Goal: Transaction & Acquisition: Purchase product/service

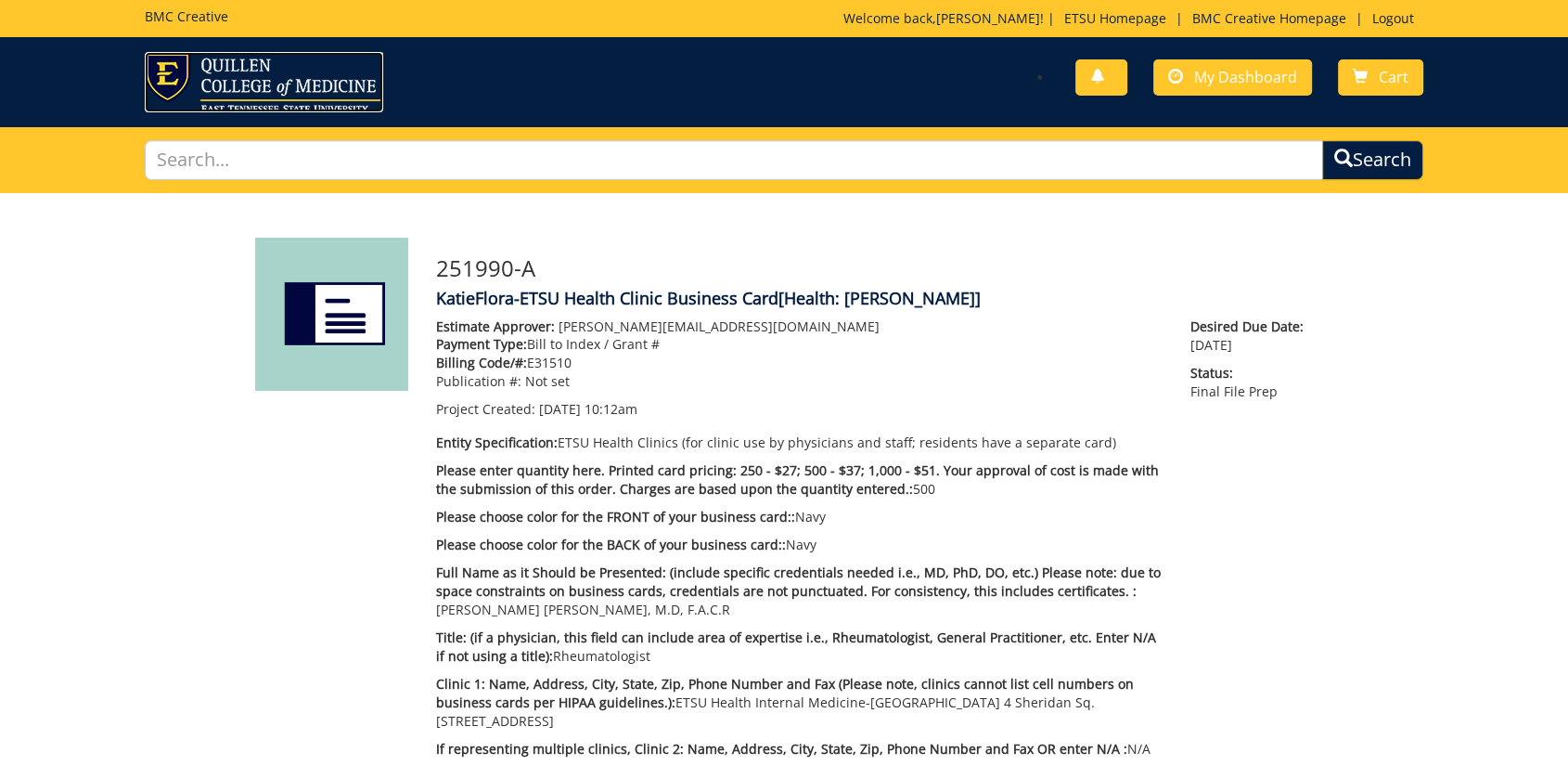
click at [209, 88] on img at bounding box center [264, 82] width 238 height 61
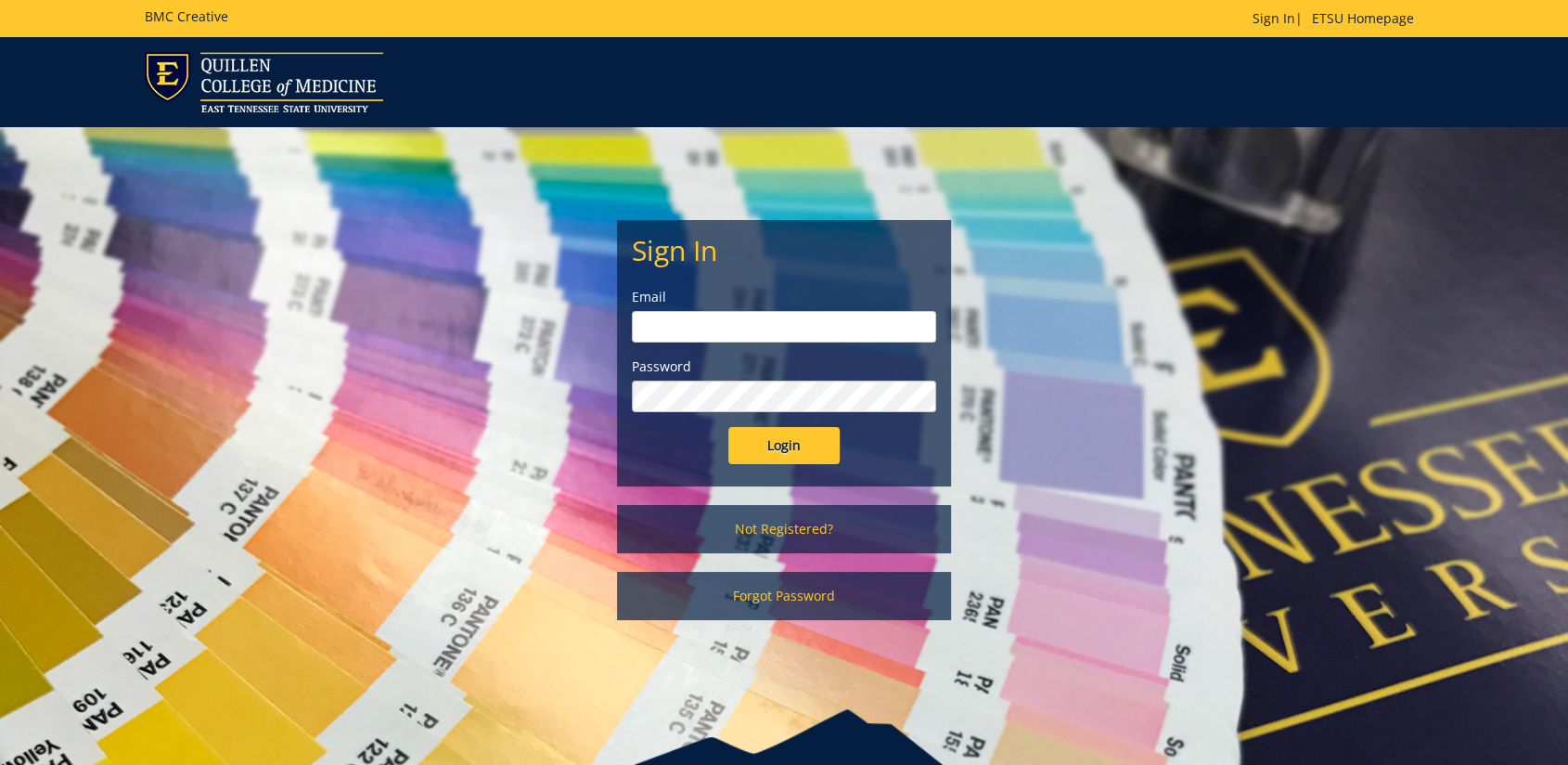
type input "[EMAIL_ADDRESS][DOMAIN_NAME]"
click at [767, 449] on input "Login" at bounding box center [784, 445] width 111 height 37
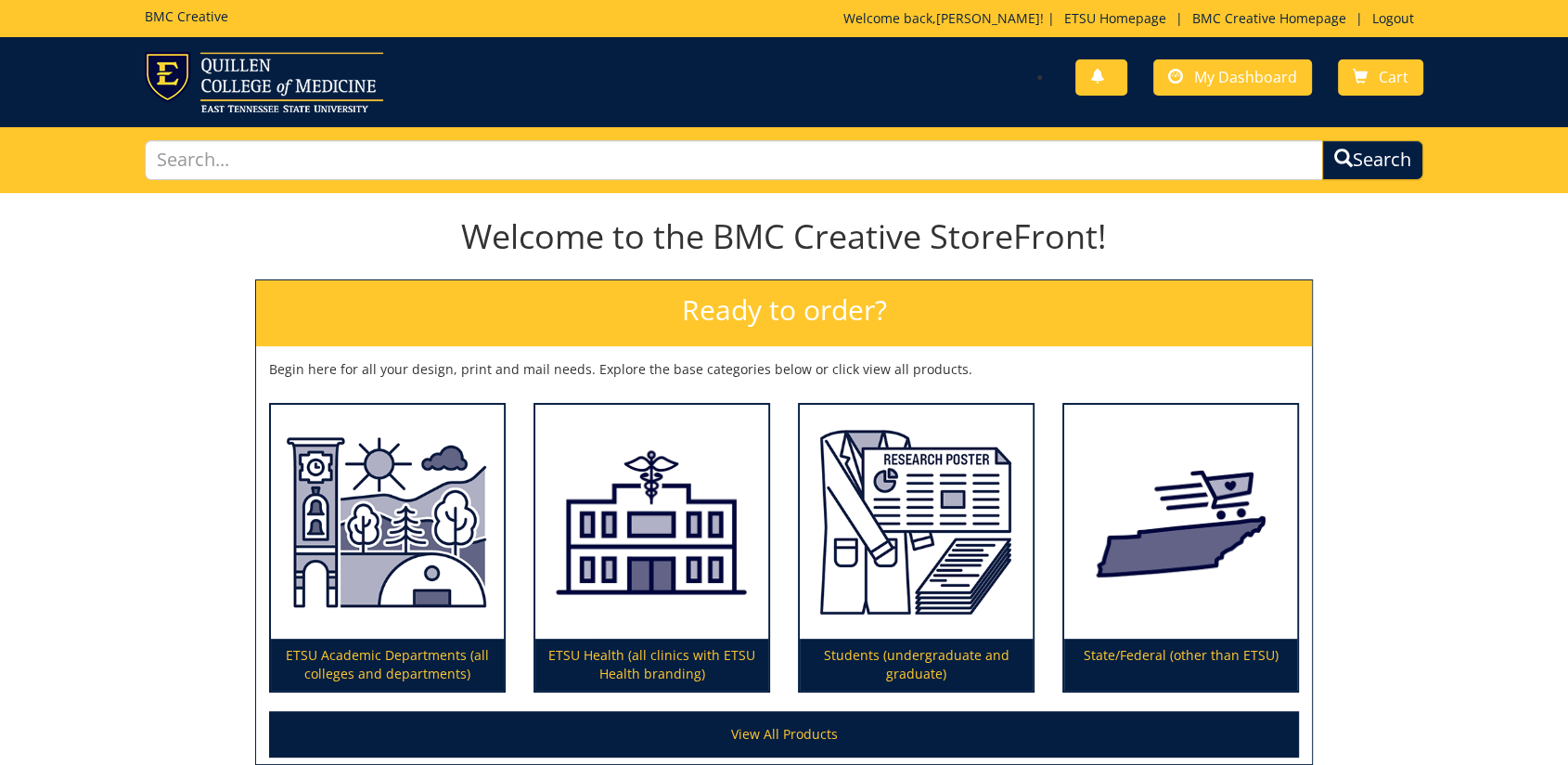
scroll to position [178, 0]
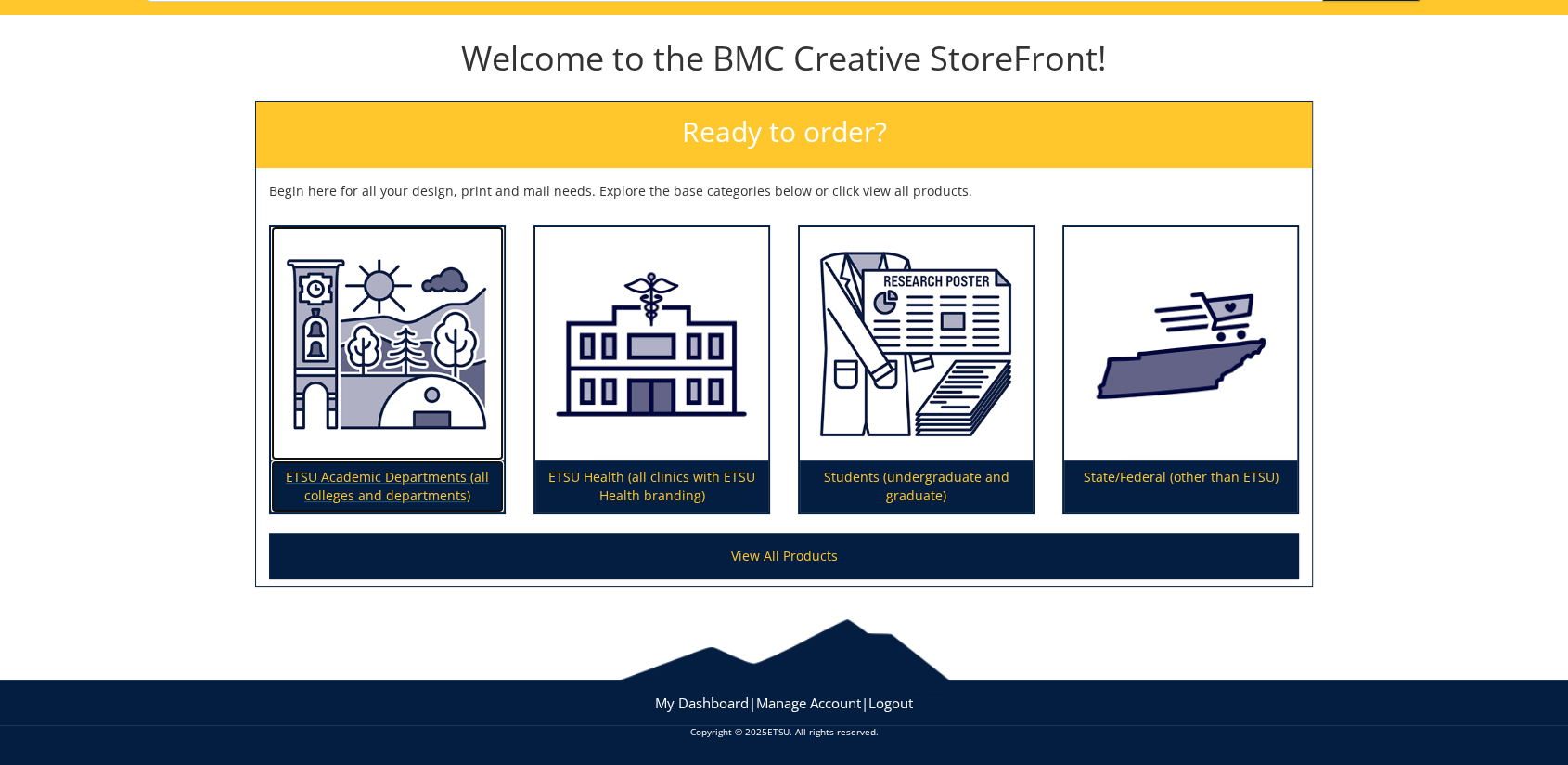
click at [446, 447] on img at bounding box center [387, 343] width 233 height 234
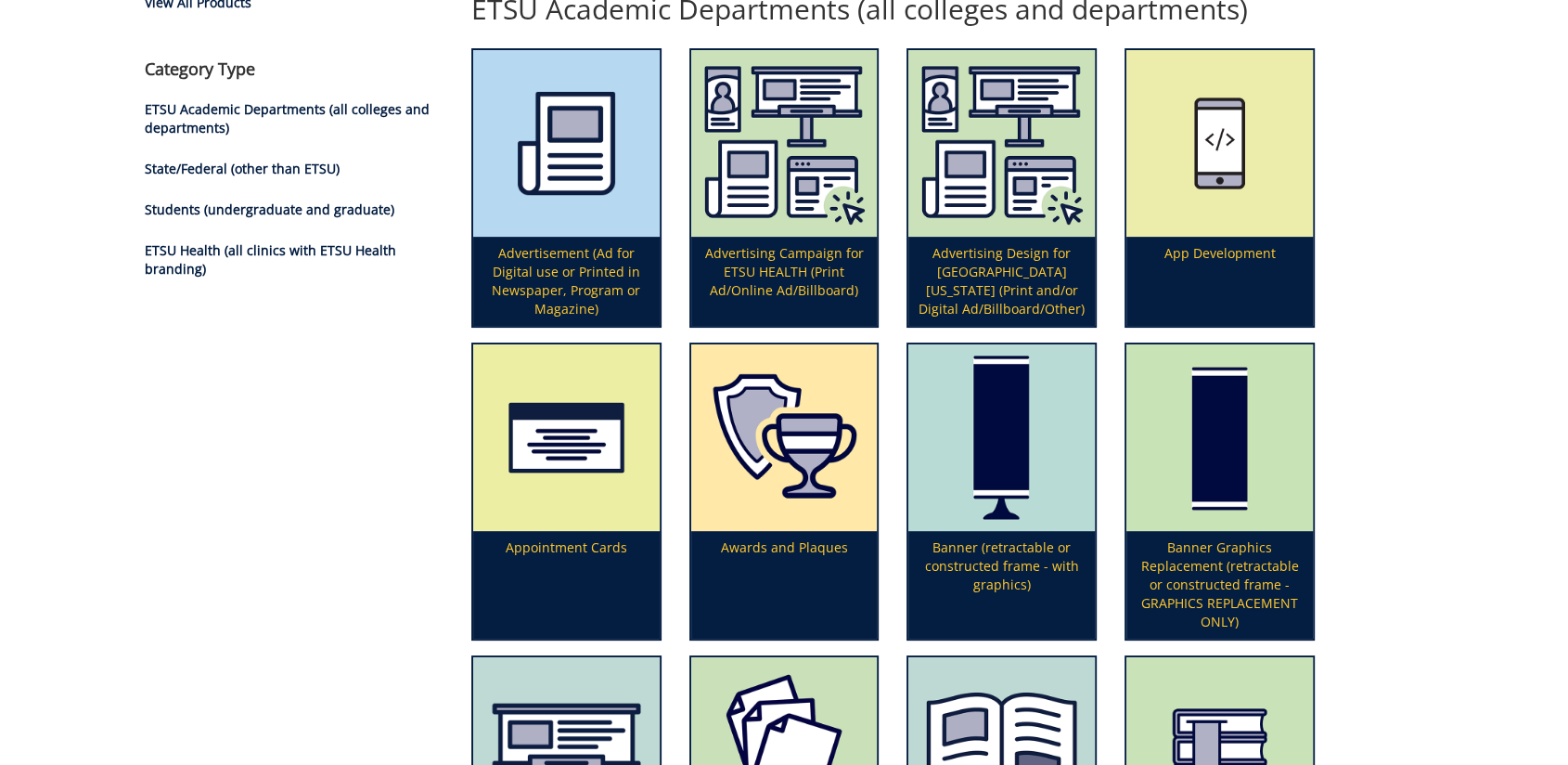
scroll to position [721, 0]
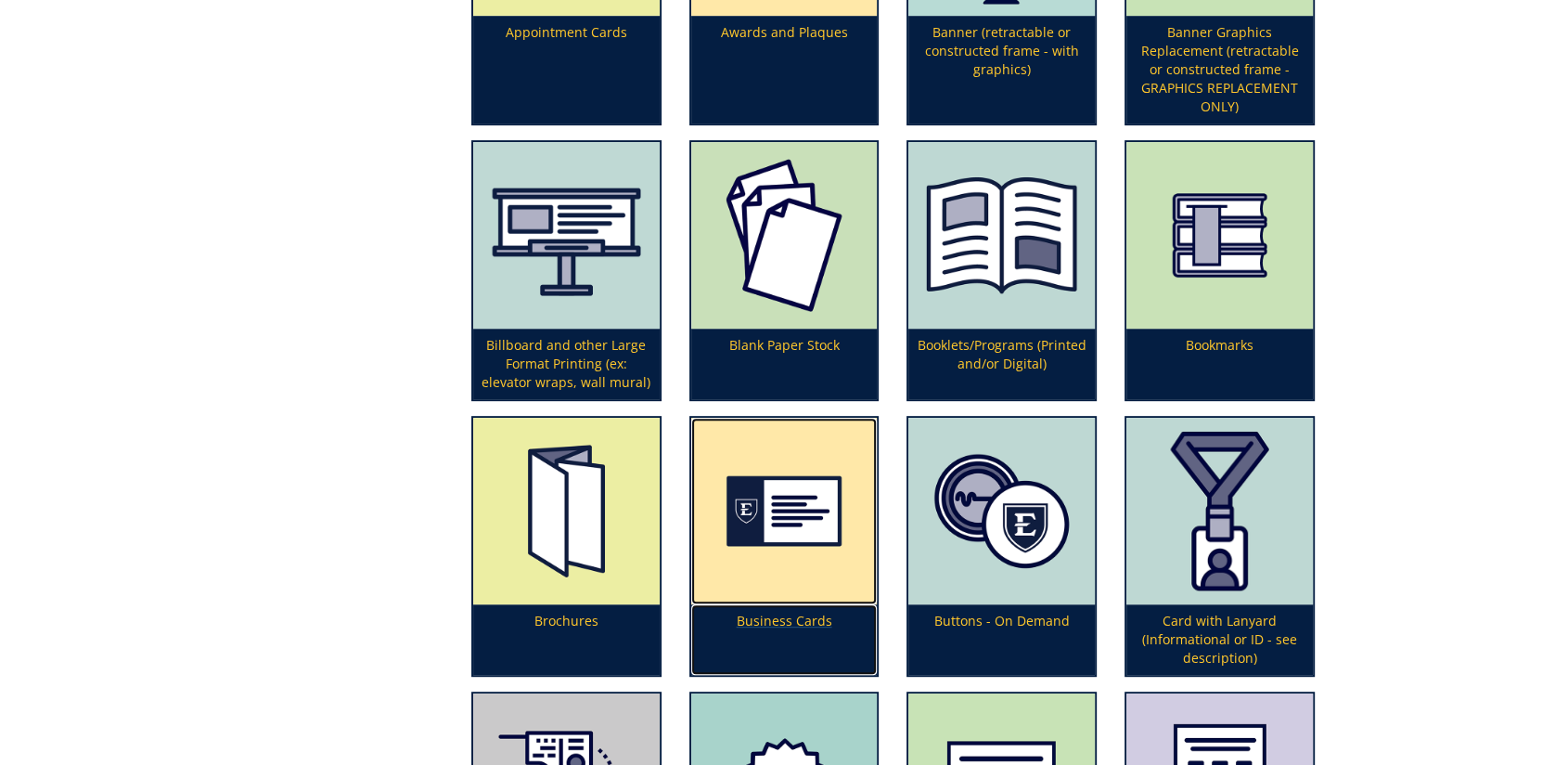
click at [773, 501] on img at bounding box center [784, 511] width 186 height 186
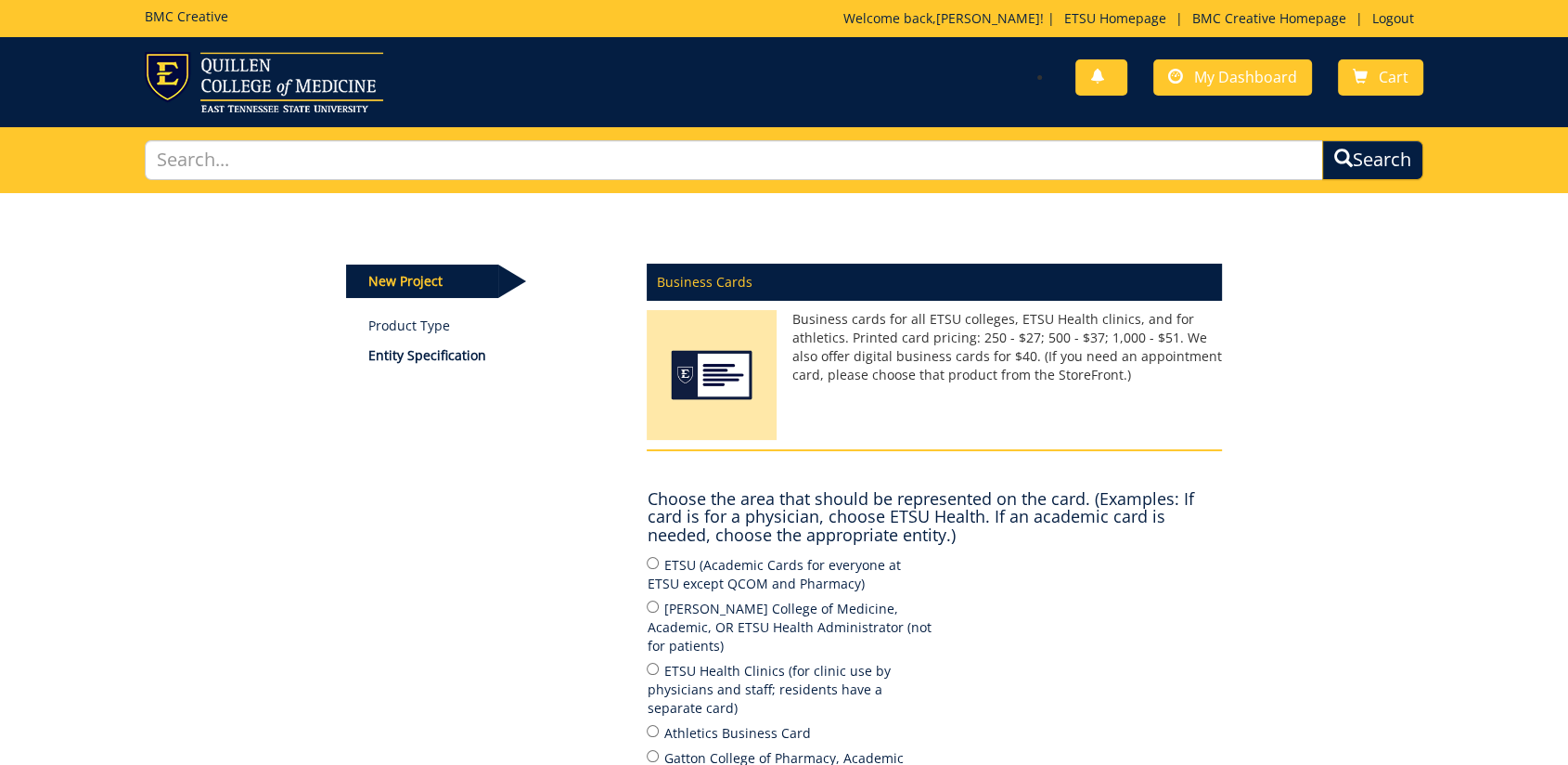
scroll to position [206, 0]
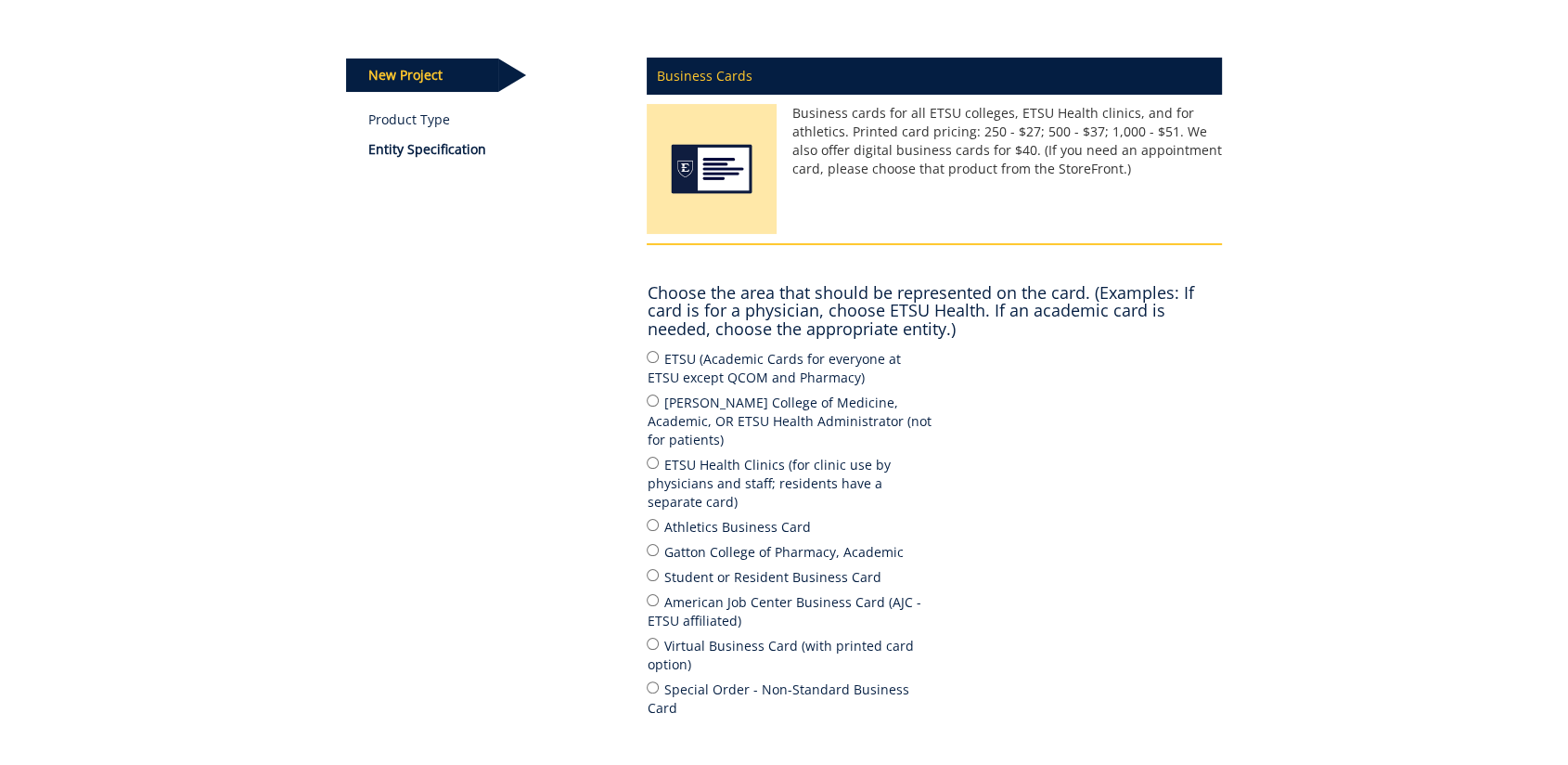
click at [756, 413] on label "Quillen College of Medicine, Academic, OR ETSU Health Administrator (not for pa…" at bounding box center [790, 421] width 287 height 58
click at [659, 407] on input "Quillen College of Medicine, Academic, OR ETSU Health Administrator (not for pa…" at bounding box center [652, 400] width 12 height 12
radio input "true"
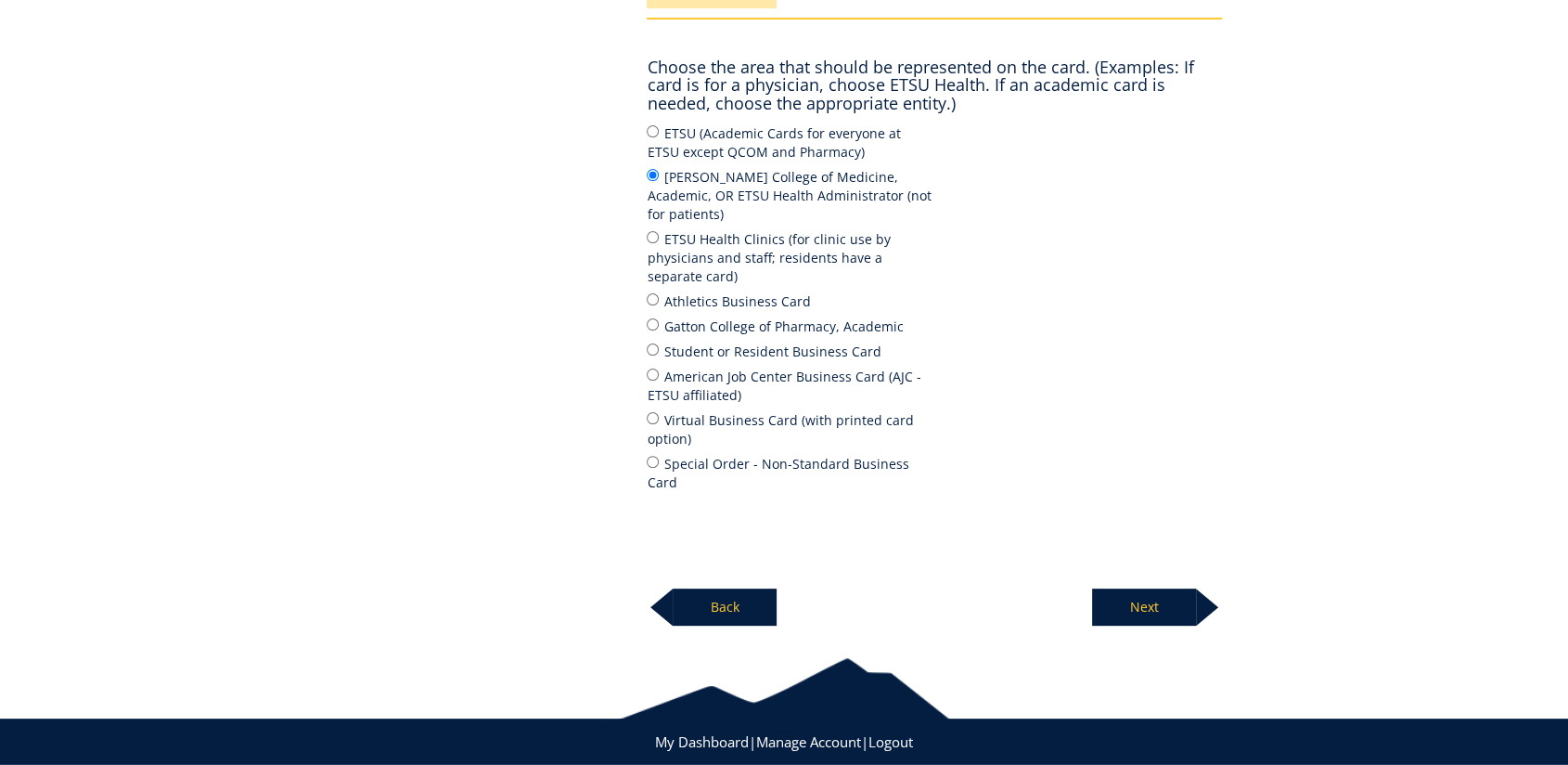
click at [1120, 588] on p "Next" at bounding box center [1144, 606] width 104 height 37
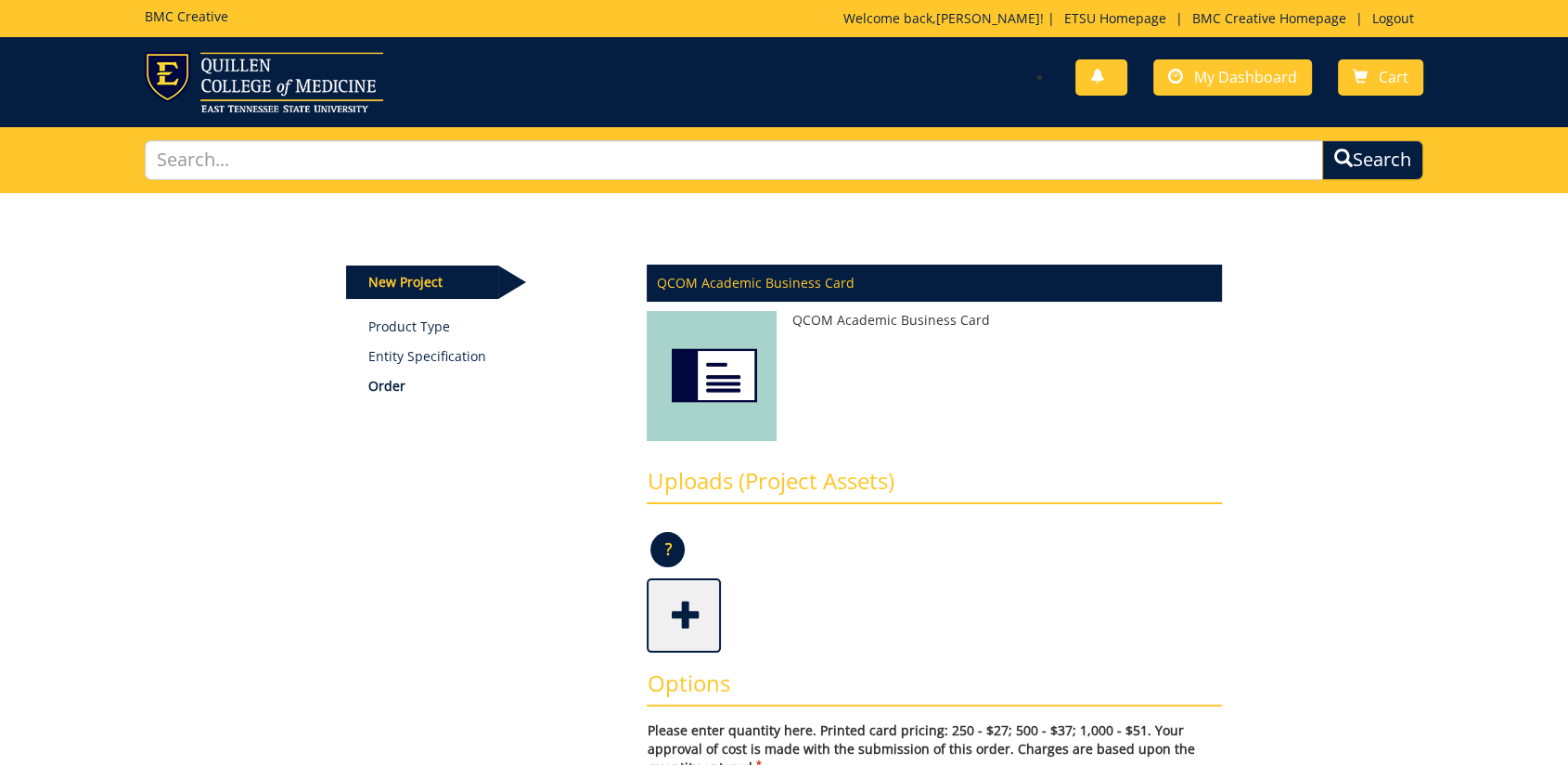
scroll to position [309, 0]
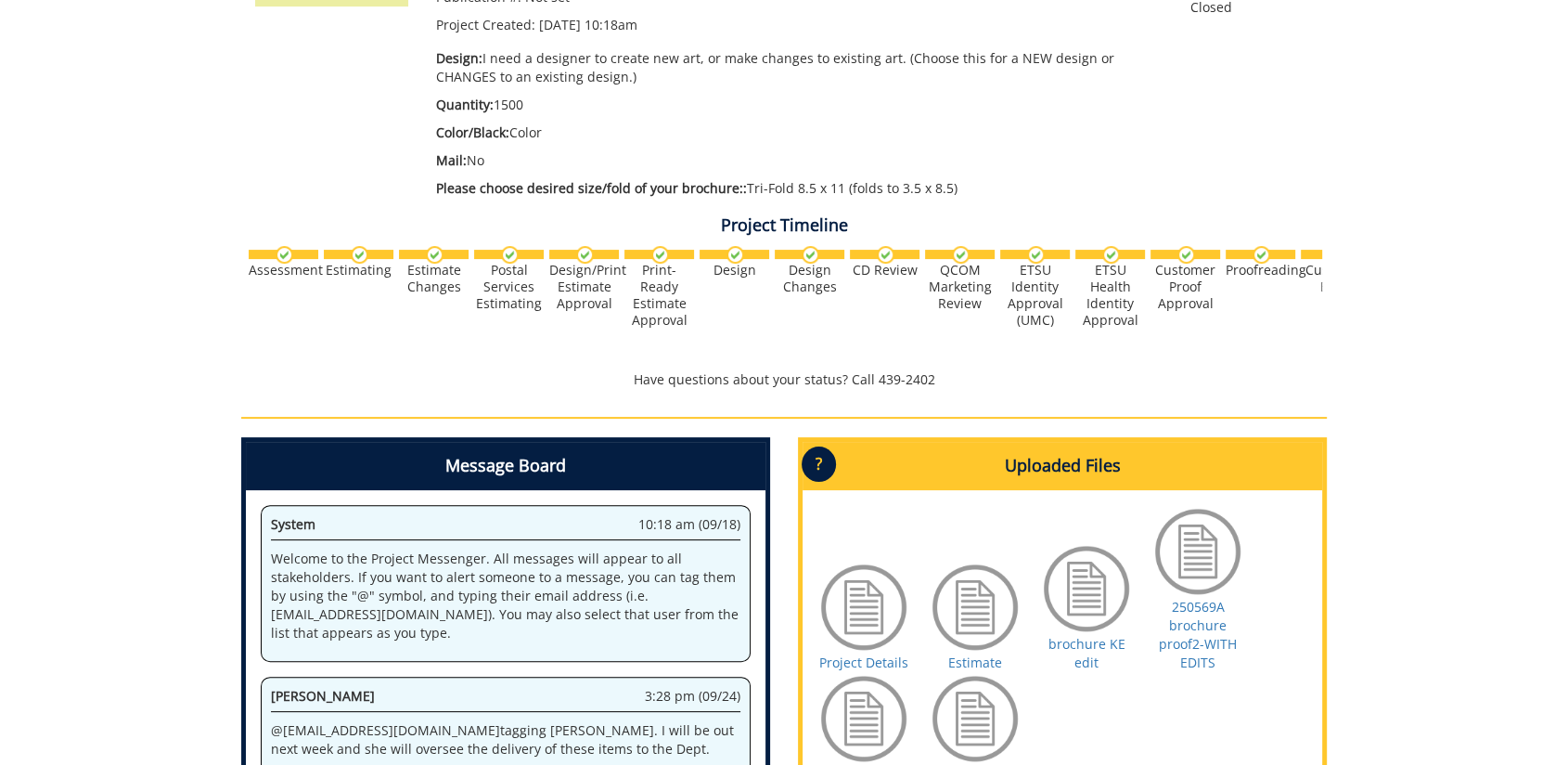
scroll to position [439, 0]
